Goal: Task Accomplishment & Management: Manage account settings

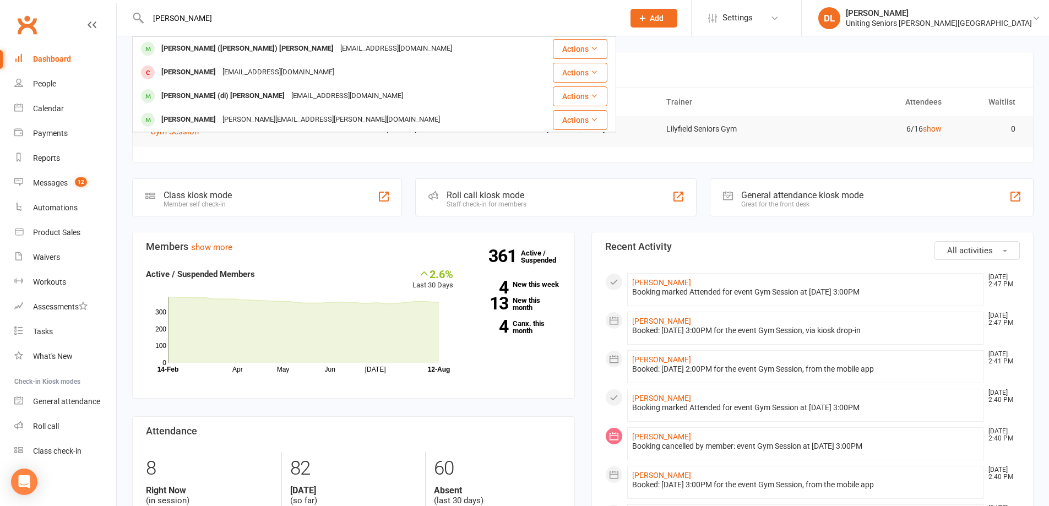
type input "trish lane"
click at [337, 48] on div "travellingtrish@hotmail.com" at bounding box center [396, 49] width 118 height 16
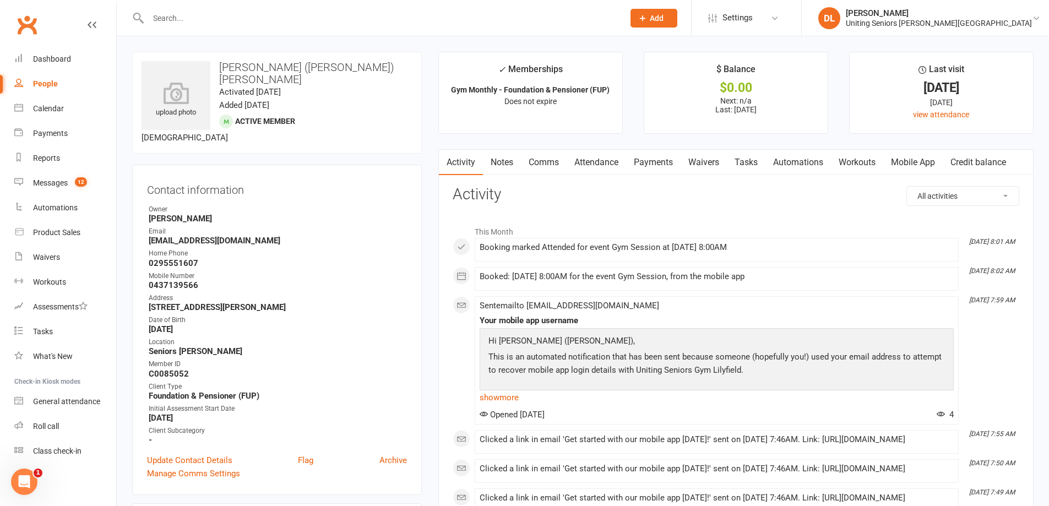
click at [604, 160] on link "Attendance" at bounding box center [596, 162] width 59 height 25
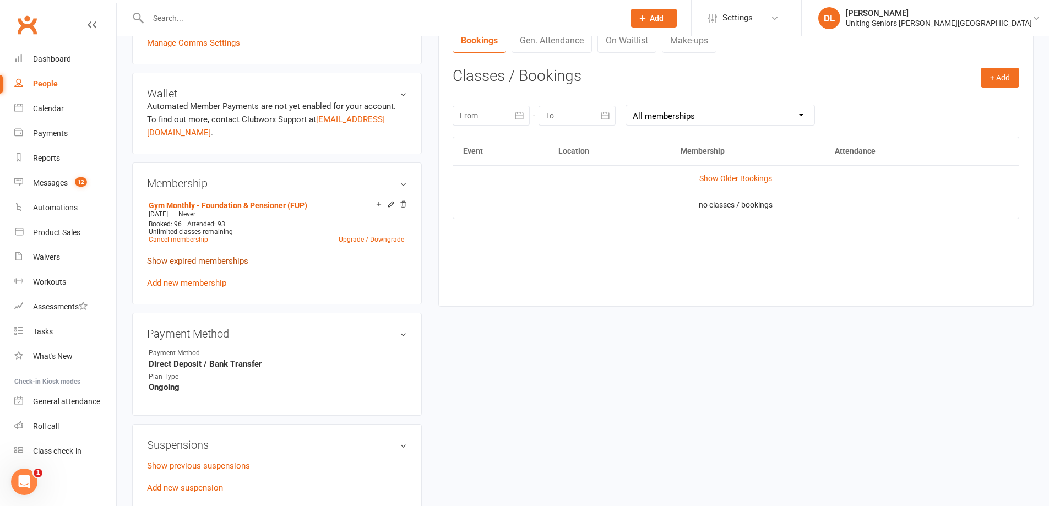
scroll to position [441, 0]
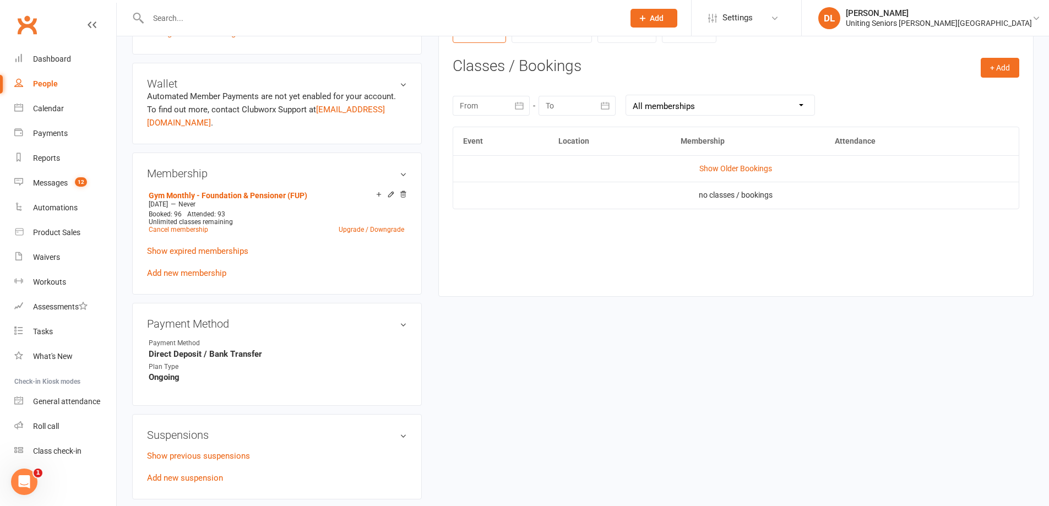
click at [414, 303] on div "Payment Method edit Payment Method Direct Deposit / Bank Transfer Plan Type Ong…" at bounding box center [277, 354] width 290 height 102
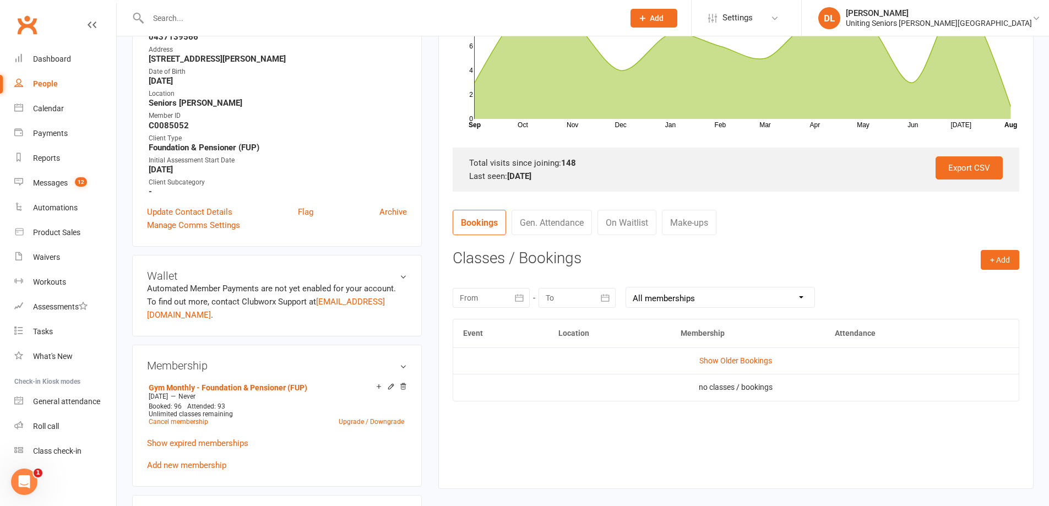
scroll to position [422, 0]
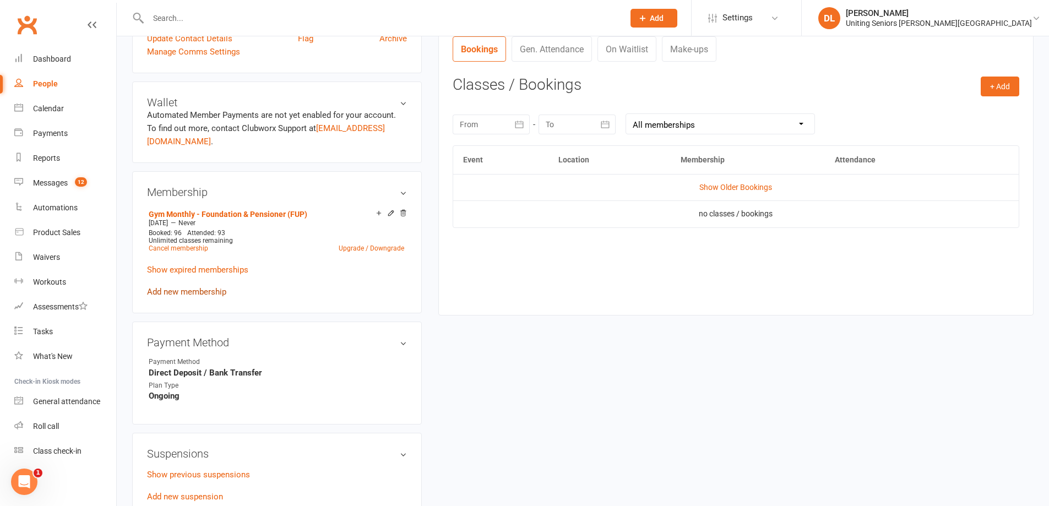
click at [204, 287] on link "Add new membership" at bounding box center [186, 292] width 79 height 10
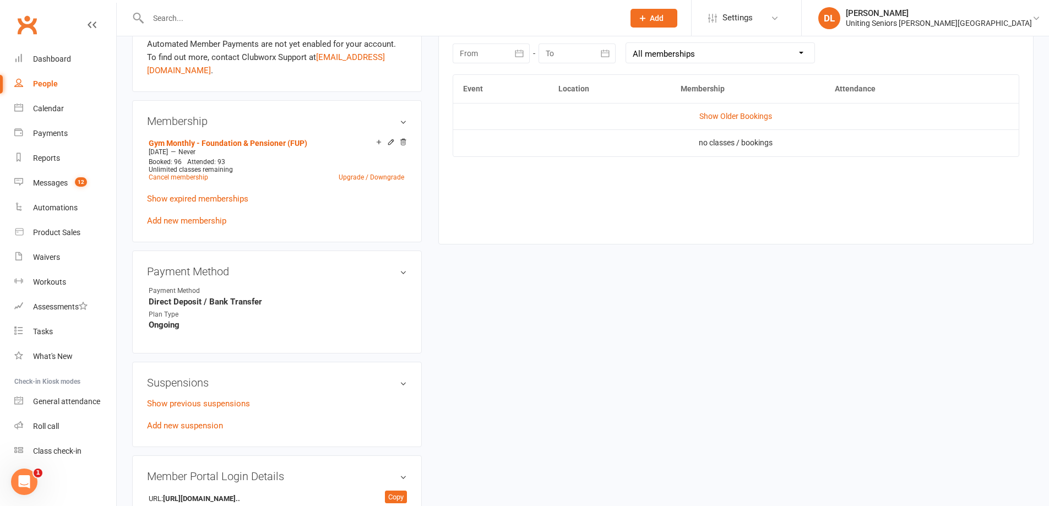
scroll to position [441, 0]
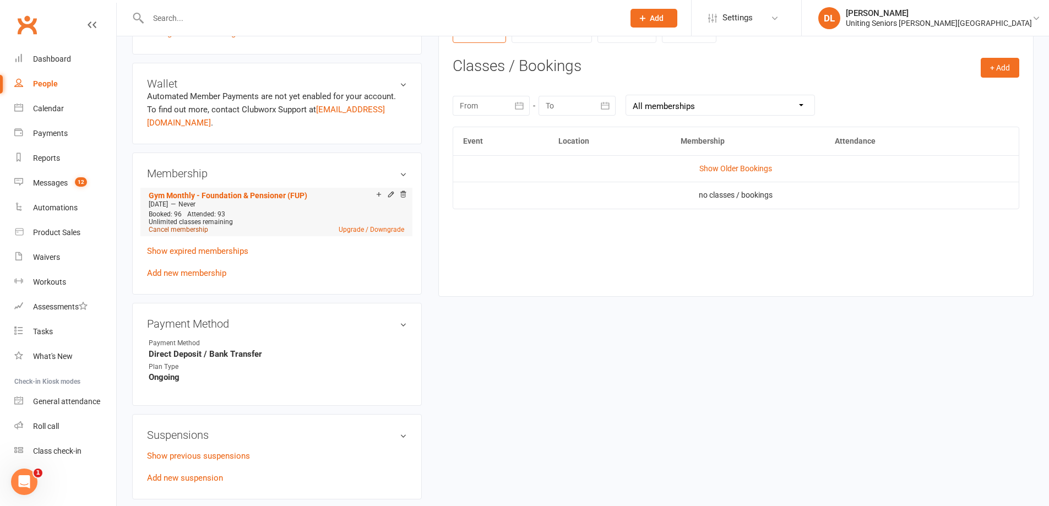
click at [193, 226] on link "Cancel membership" at bounding box center [178, 230] width 59 height 8
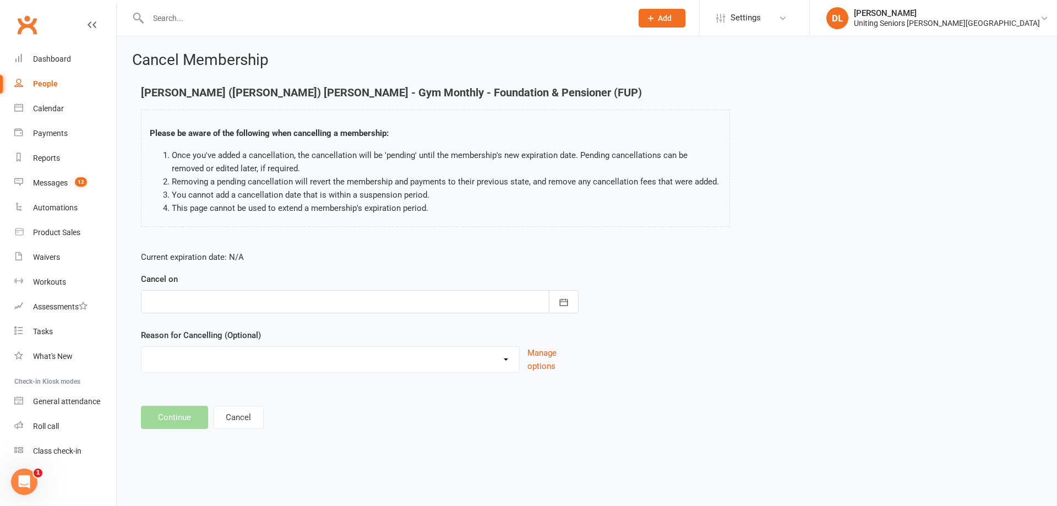
click at [323, 296] on div at bounding box center [360, 301] width 438 height 23
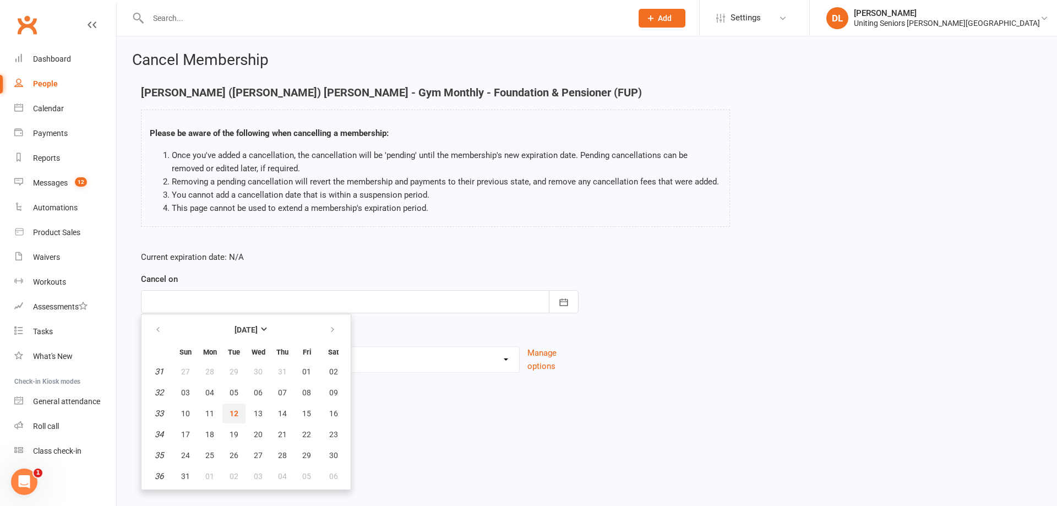
click at [242, 404] on button "12" at bounding box center [233, 414] width 23 height 20
type input "12 Aug 2025"
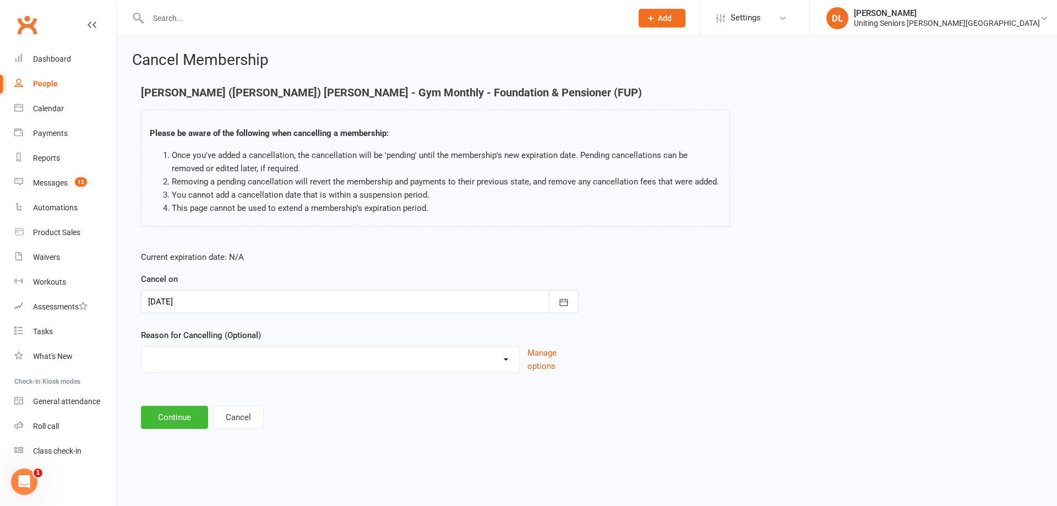
click at [435, 352] on select "Discharged End 10VP Health Holiday Injury Moving to HCP other Transition to CHS…" at bounding box center [331, 358] width 378 height 22
select select "4"
click at [142, 347] on select "Discharged End 10VP Health Holiday Injury Moving to HCP other Transition to CHS…" at bounding box center [331, 358] width 378 height 22
click at [165, 418] on button "Continue" at bounding box center [174, 417] width 67 height 23
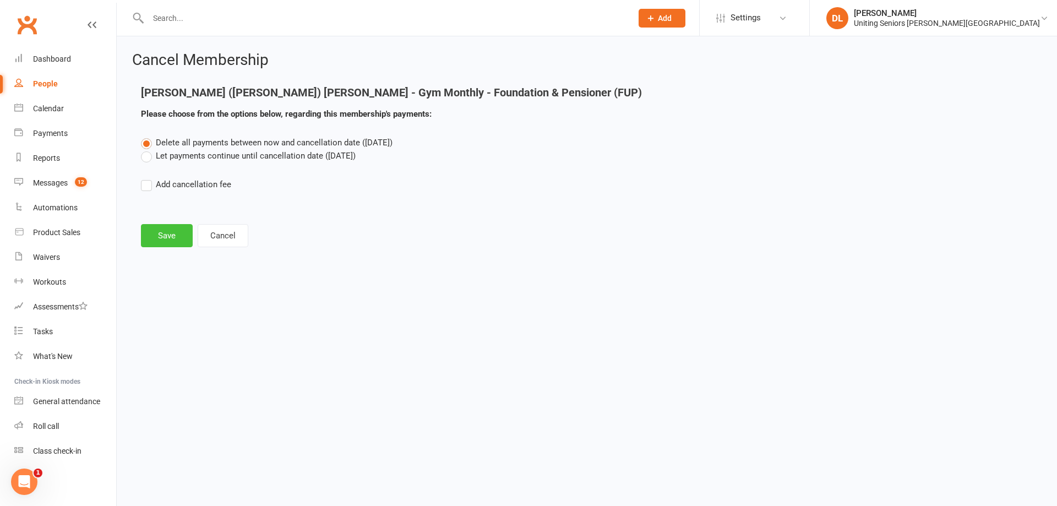
click at [180, 236] on button "Save" at bounding box center [167, 235] width 52 height 23
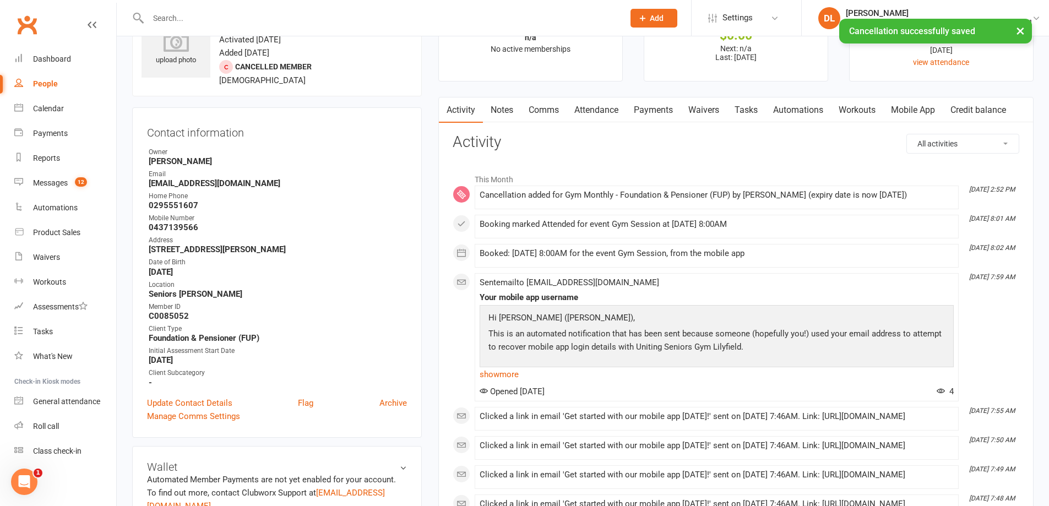
scroll to position [55, 0]
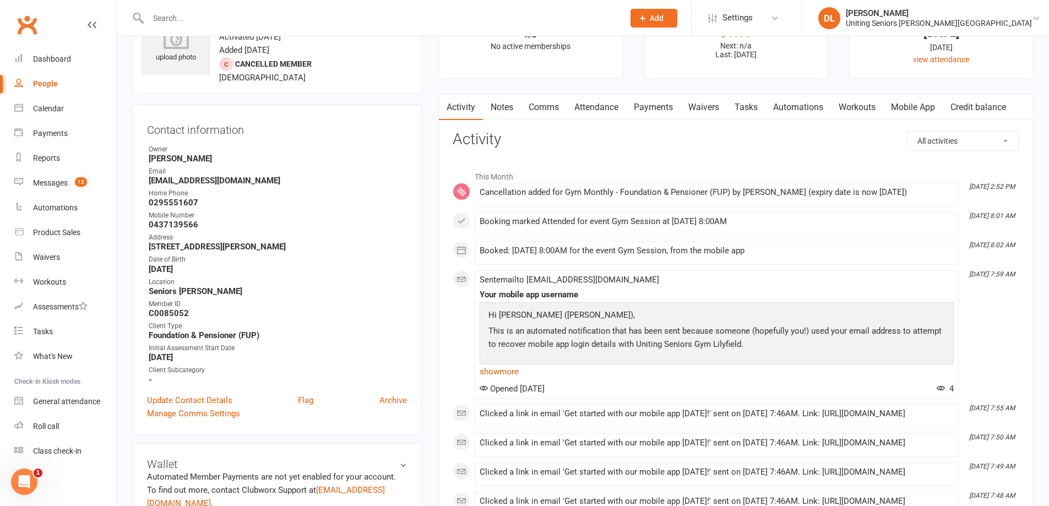
drag, startPoint x: 515, startPoint y: 248, endPoint x: 811, endPoint y: 252, distance: 295.2
click at [811, 252] on div "Booked: 05 Aug 2025 at 8:00AM for the event Gym Session, from the mobile app" at bounding box center [717, 250] width 474 height 9
click at [795, 278] on div "Sent email to travellingtrish@hotmail.com Your mobile app username Hi Trish (Pa…" at bounding box center [717, 334] width 474 height 118
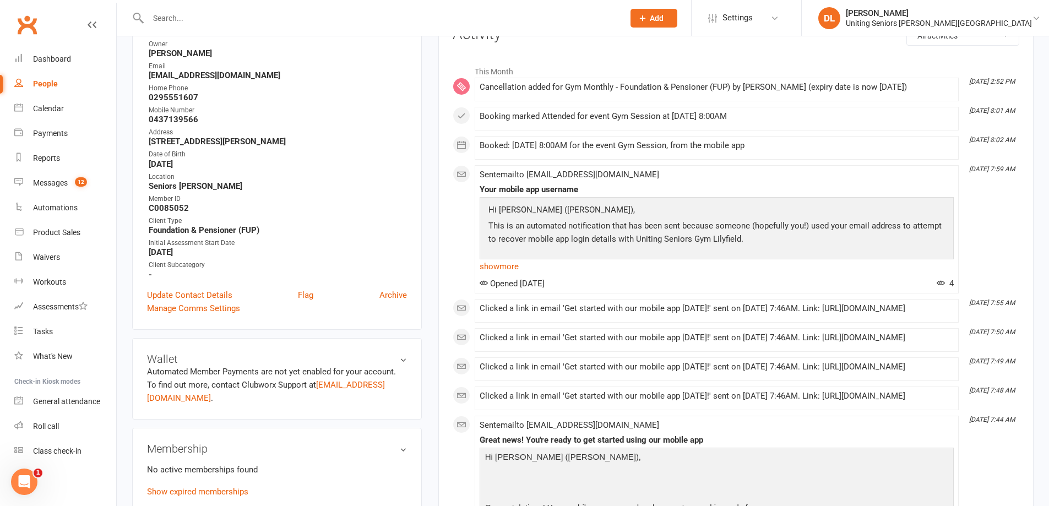
scroll to position [0, 0]
